Goal: Task Accomplishment & Management: Manage account settings

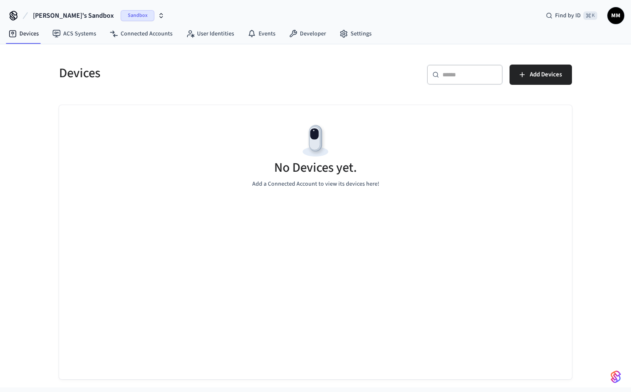
click at [134, 14] on span "Sandbox" at bounding box center [138, 15] width 34 height 11
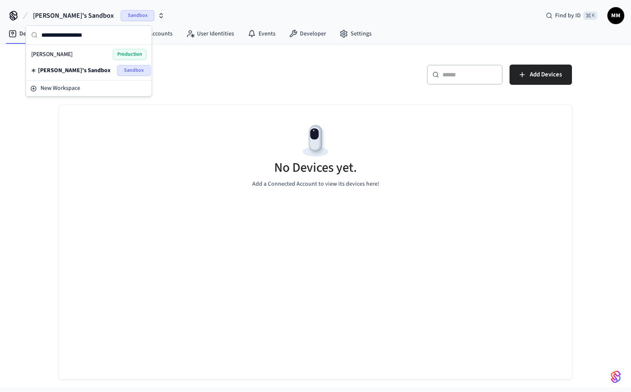
click at [95, 55] on div "[PERSON_NAME] Production" at bounding box center [89, 54] width 116 height 11
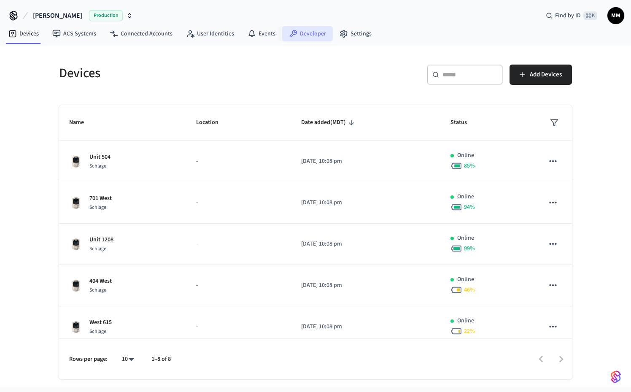
click at [299, 32] on link "Developer" at bounding box center [307, 33] width 51 height 15
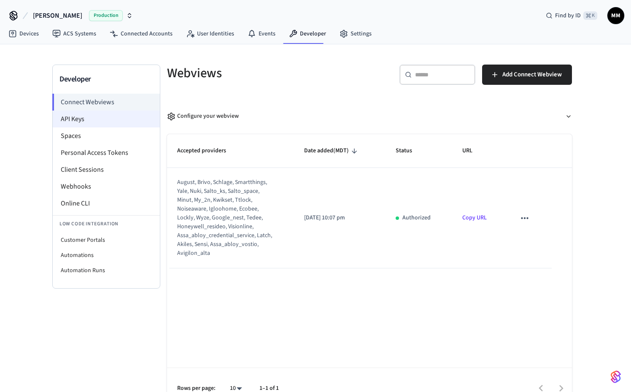
click at [87, 119] on li "API Keys" at bounding box center [106, 118] width 107 height 17
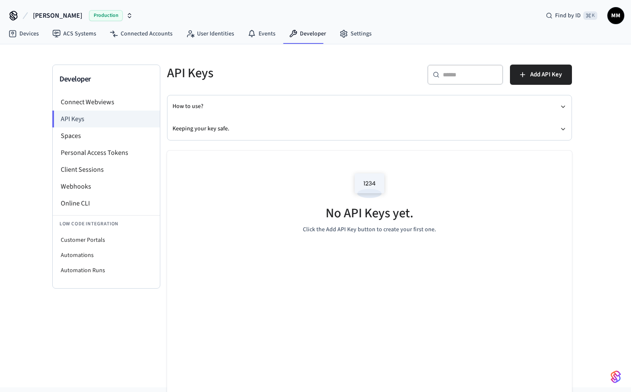
click at [551, 60] on div "​ ​ Add API Key" at bounding box center [467, 72] width 207 height 37
click at [546, 68] on button "Add API Key" at bounding box center [541, 75] width 62 height 20
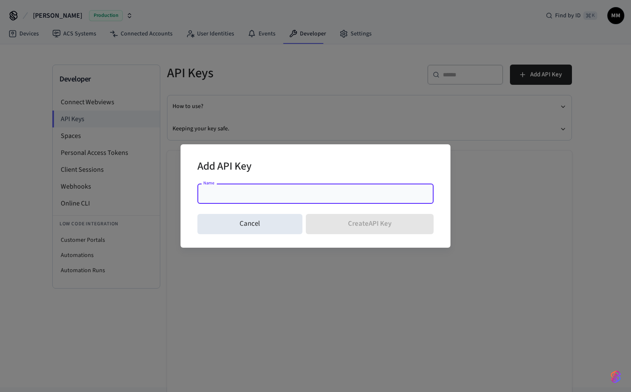
click at [312, 199] on div "Name" at bounding box center [315, 193] width 236 height 20
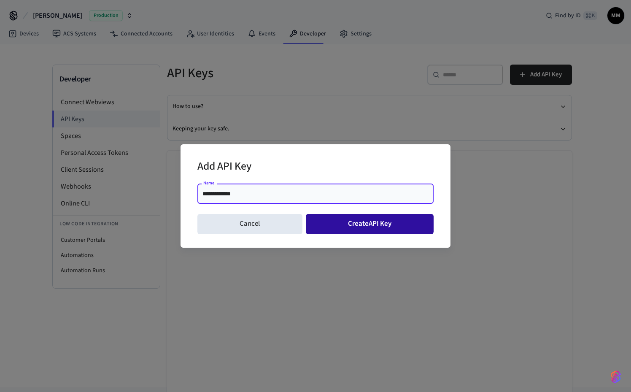
type input "**********"
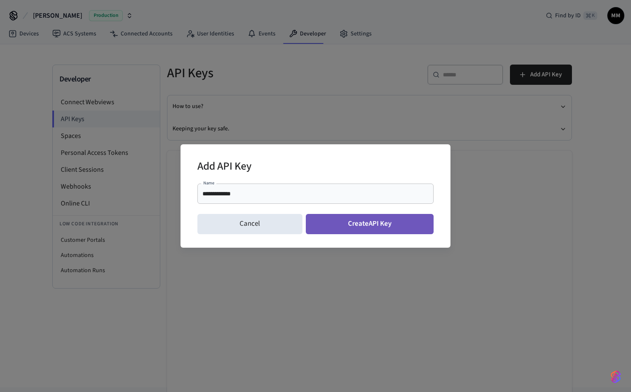
click at [381, 221] on button "Create API Key" at bounding box center [370, 224] width 128 height 20
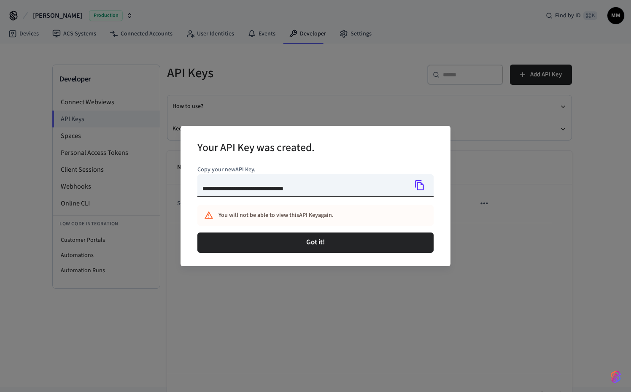
click at [422, 187] on icon "Copy" at bounding box center [419, 185] width 11 height 11
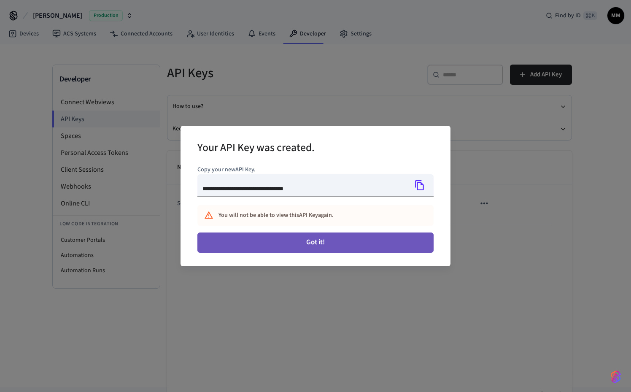
click at [341, 244] on button "Got it!" at bounding box center [315, 242] width 236 height 20
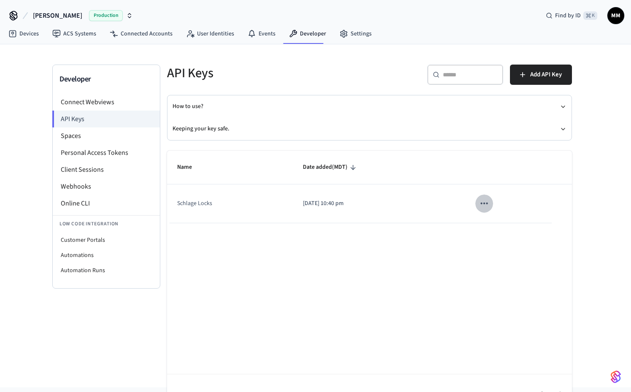
click at [486, 201] on icon "sticky table" at bounding box center [484, 203] width 11 height 11
click at [275, 302] on div at bounding box center [315, 196] width 631 height 392
